Goal: Find specific page/section

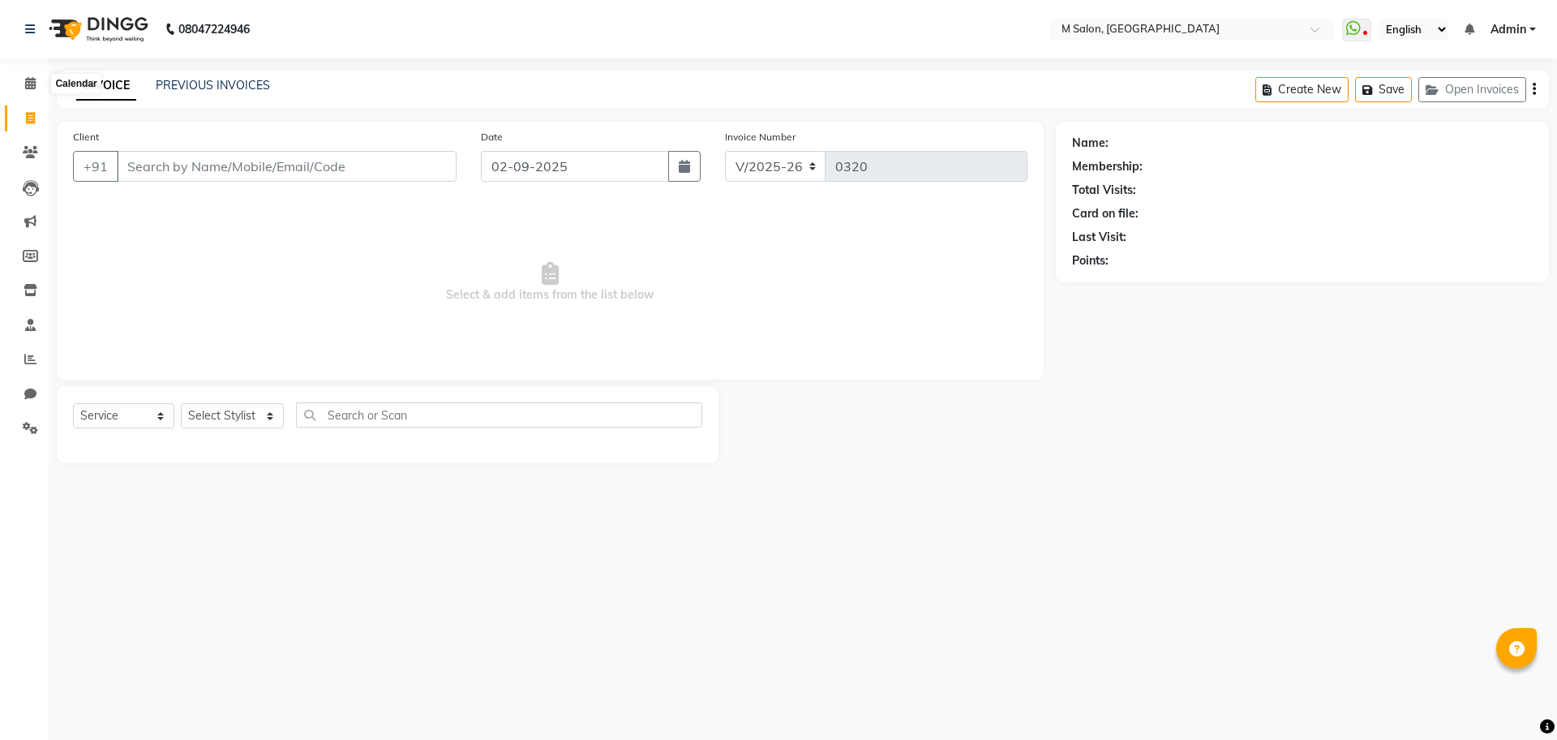
select select "8655"
select select "service"
drag, startPoint x: 0, startPoint y: 0, endPoint x: 23, endPoint y: 82, distance: 85.0
click at [23, 82] on span at bounding box center [30, 84] width 28 height 19
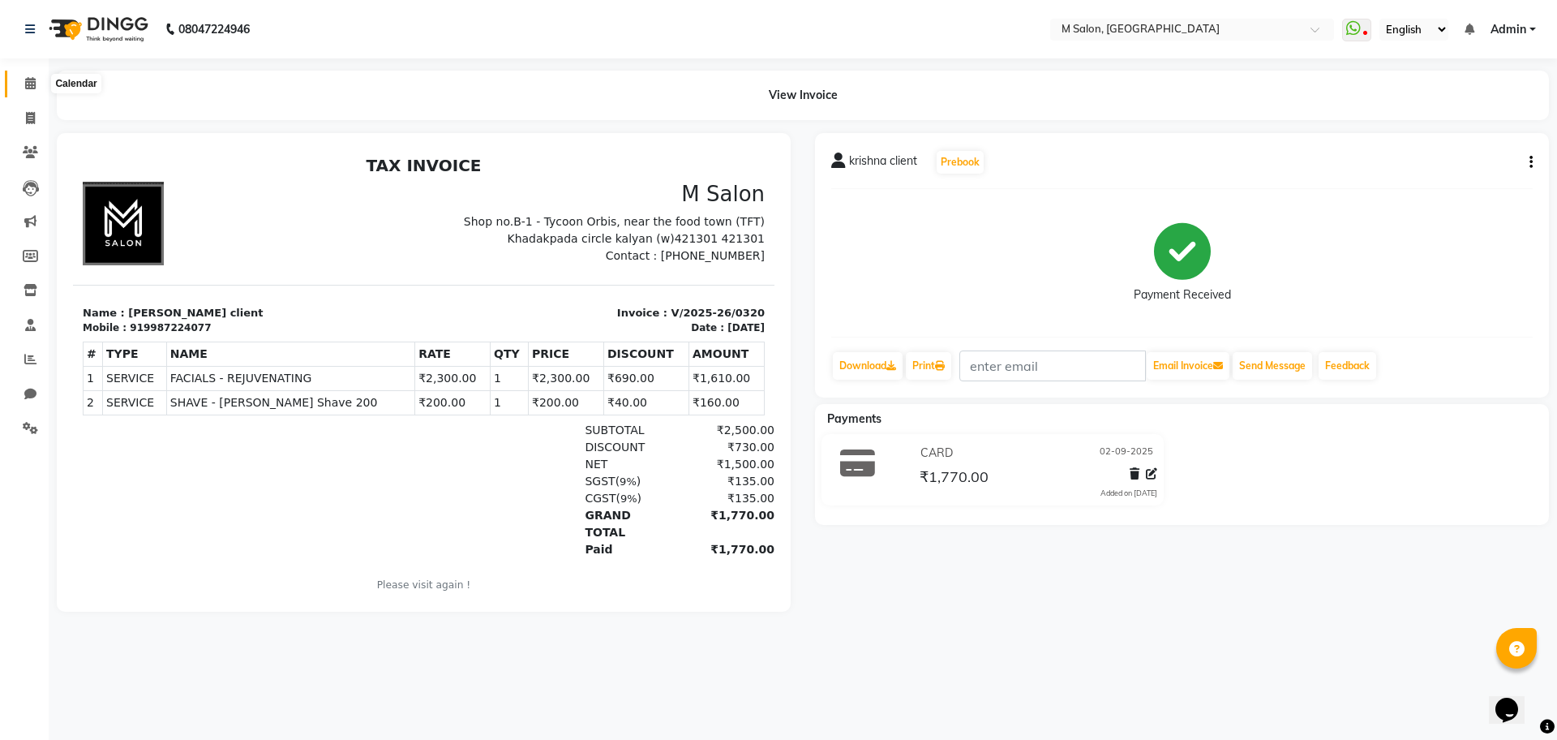
click at [28, 82] on icon at bounding box center [30, 83] width 11 height 12
